Goal: Task Accomplishment & Management: Manage account settings

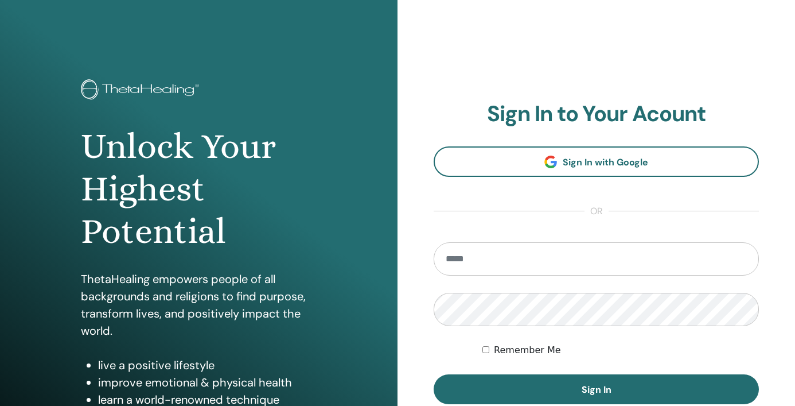
scroll to position [145, 0]
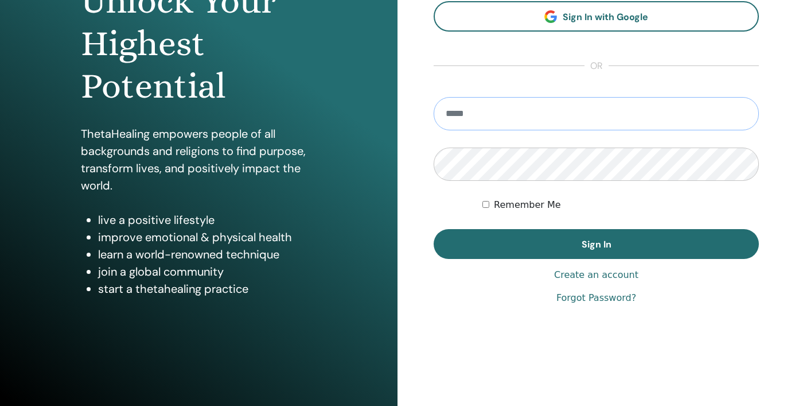
type input "**********"
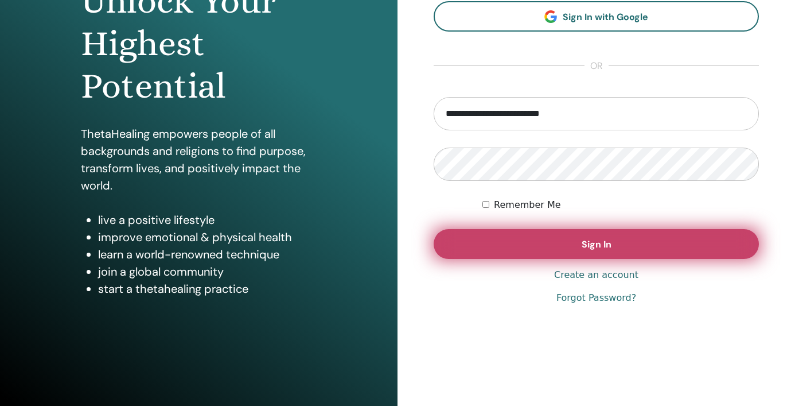
click at [621, 236] on button "Sign In" at bounding box center [596, 244] width 325 height 30
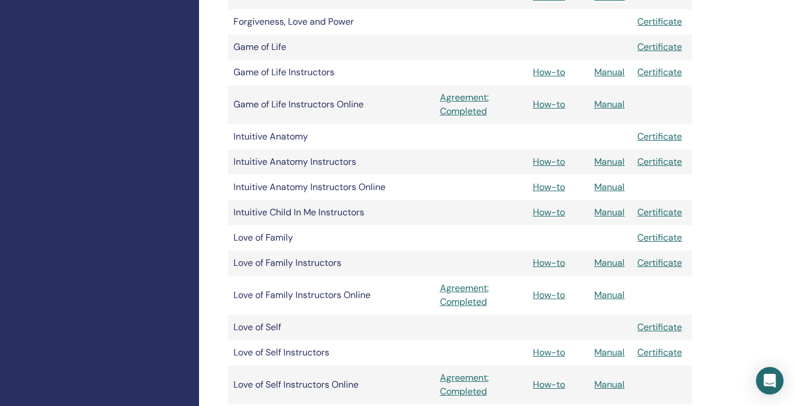
scroll to position [991, 0]
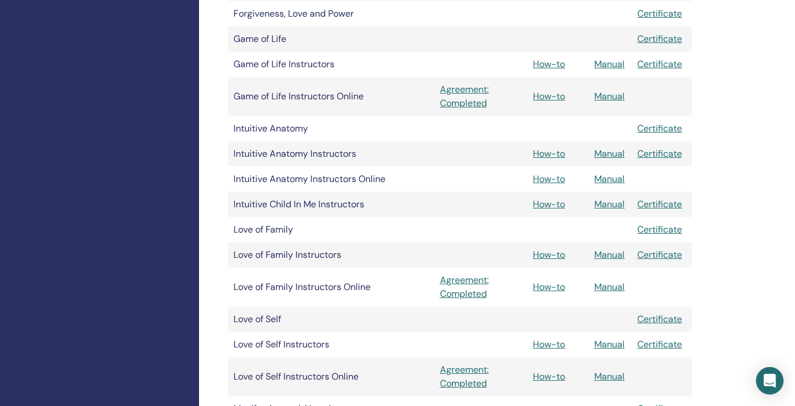
click at [615, 286] on link "Manual" at bounding box center [609, 287] width 30 height 12
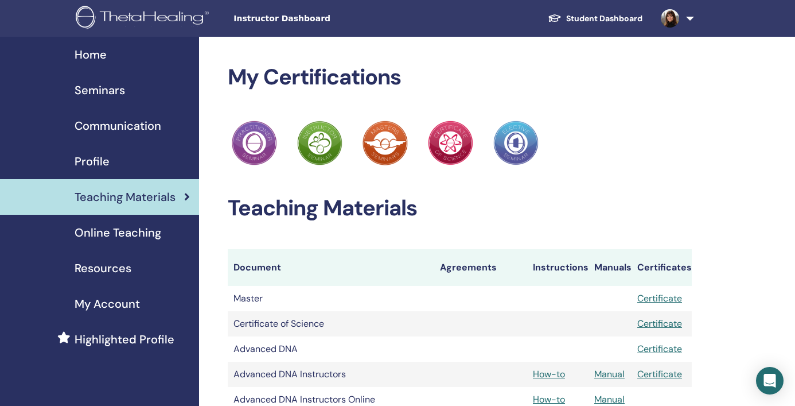
click at [108, 86] on span "Seminars" at bounding box center [100, 89] width 50 height 17
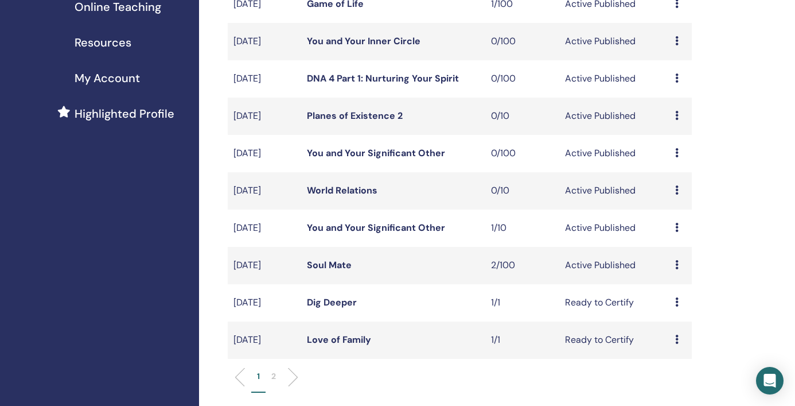
scroll to position [243, 0]
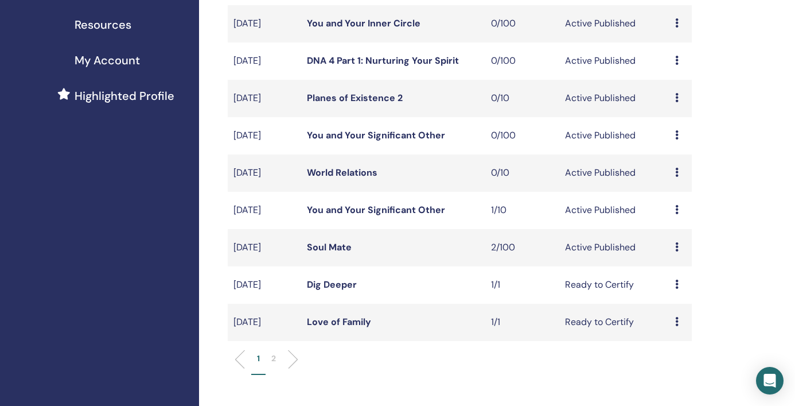
click at [325, 246] on link "Soul Mate" at bounding box center [329, 247] width 45 height 12
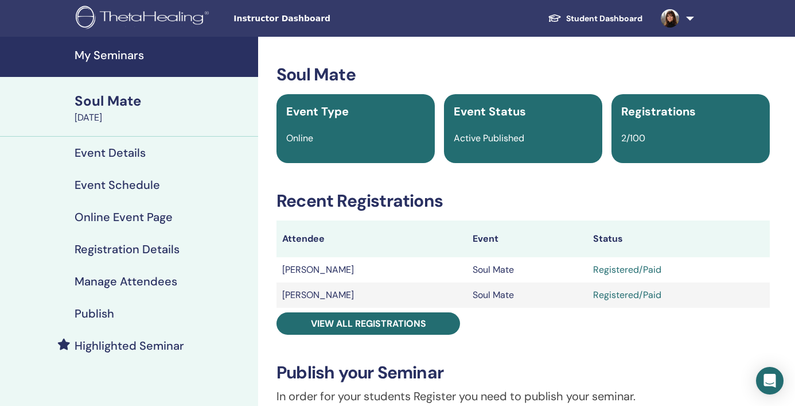
click at [155, 247] on h4 "Registration Details" at bounding box center [127, 249] width 105 height 14
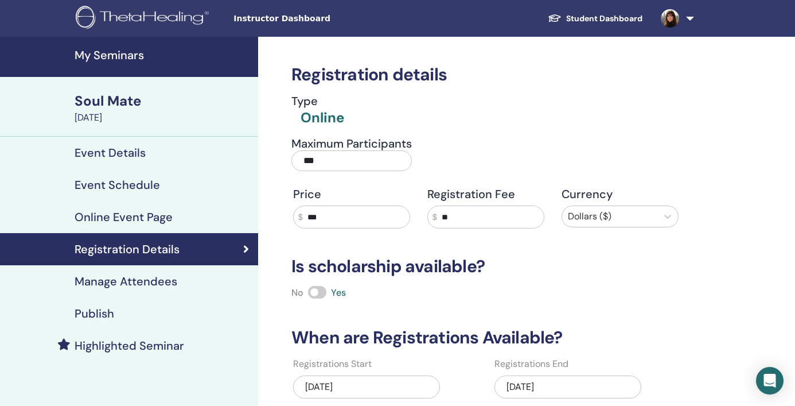
drag, startPoint x: 344, startPoint y: 158, endPoint x: 283, endPoint y: 158, distance: 60.8
click at [282, 158] on div "Maximum Participants ***" at bounding box center [477, 157] width 403 height 41
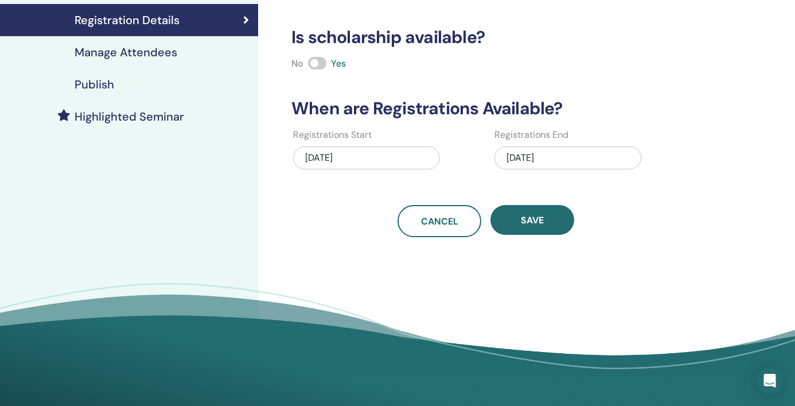
scroll to position [213, 0]
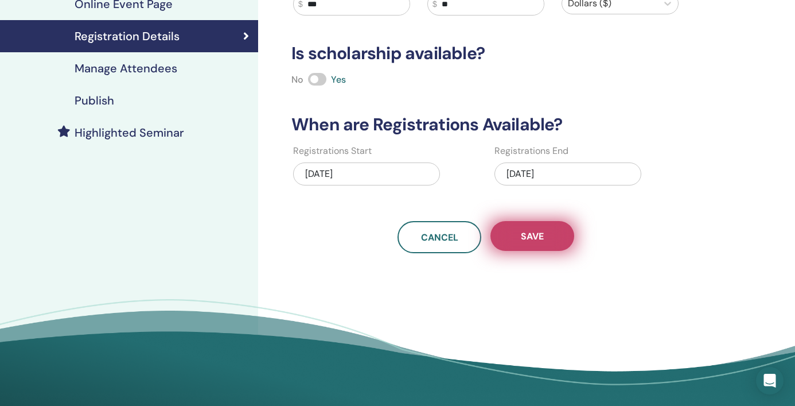
type input "*"
click at [521, 238] on span "Save" at bounding box center [532, 236] width 23 height 12
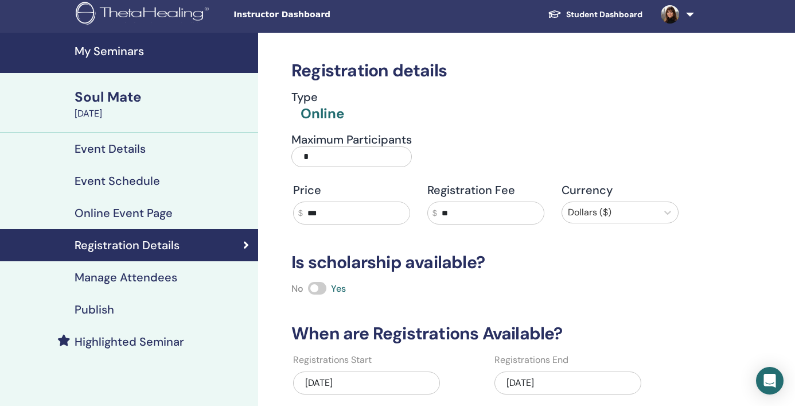
scroll to position [0, 0]
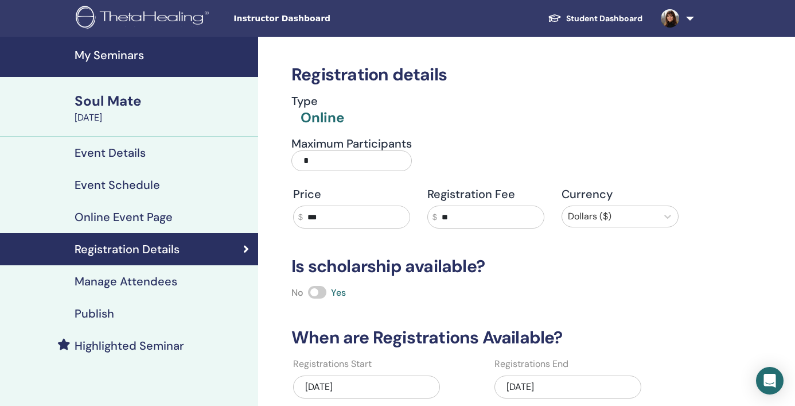
click at [102, 116] on div "September 03, 2025" at bounding box center [163, 118] width 177 height 14
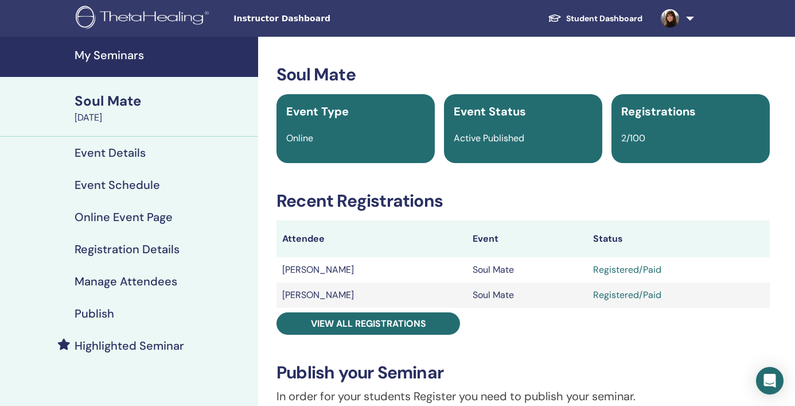
click at [112, 53] on h4 "My Seminars" at bounding box center [163, 55] width 177 height 14
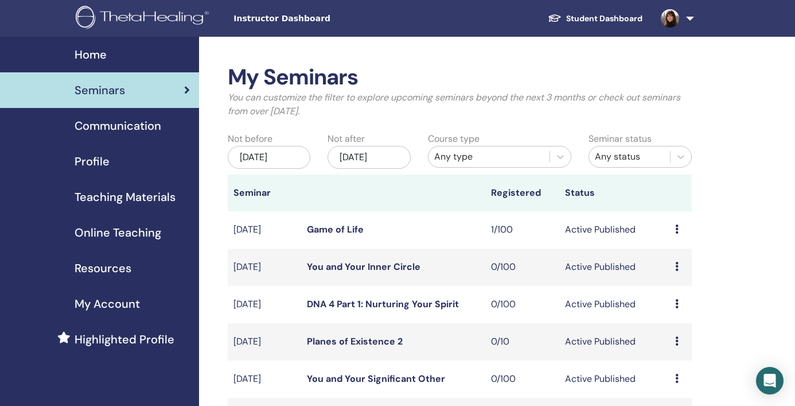
click at [142, 194] on span "Teaching Materials" at bounding box center [125, 196] width 101 height 17
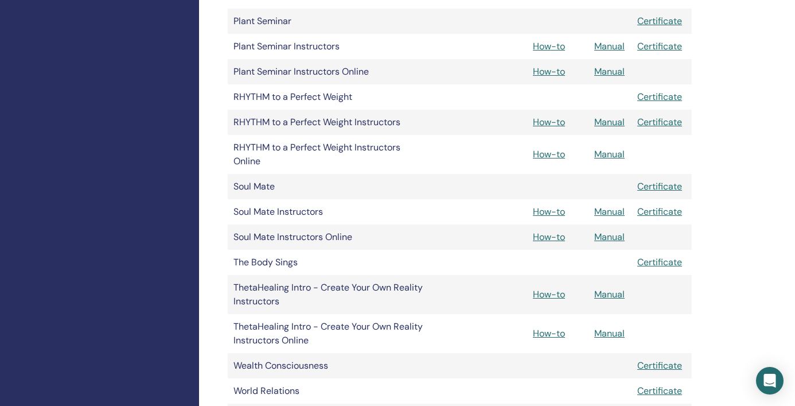
scroll to position [1582, 0]
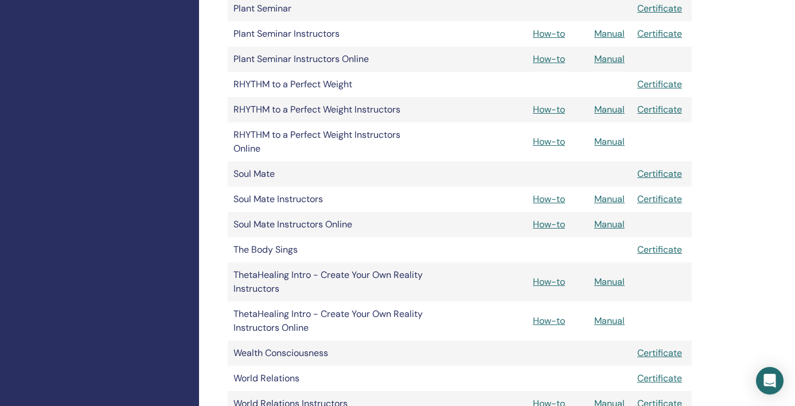
click at [605, 198] on link "Manual" at bounding box center [609, 199] width 30 height 12
